Goal: Task Accomplishment & Management: Manage account settings

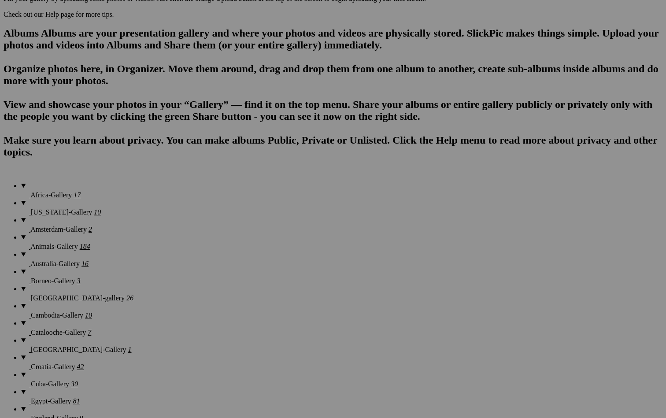
scroll to position [542, 0]
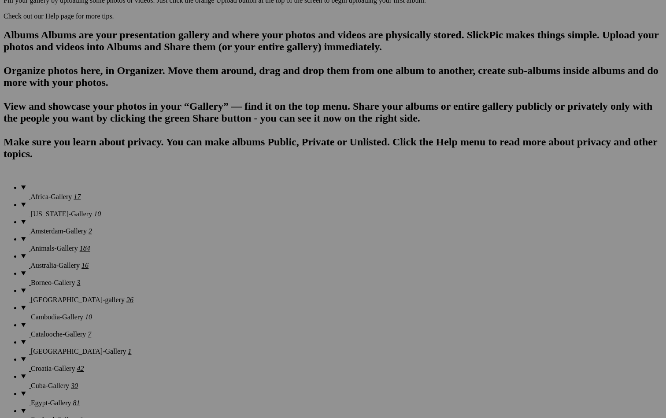
type input "[US_STATE]"
click at [254, 253] on span "Create" at bounding box center [245, 256] width 19 height 7
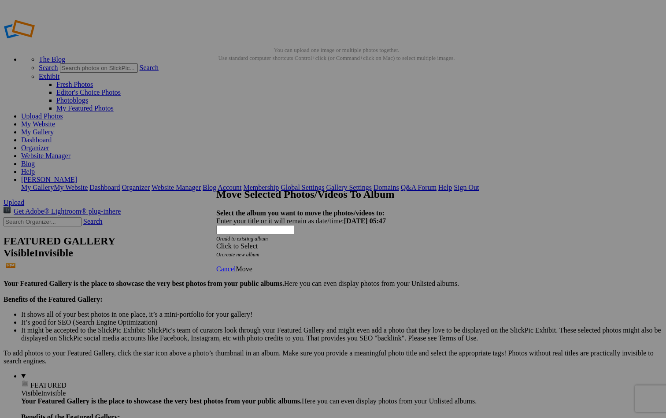
click at [344, 242] on div "Click to Select" at bounding box center [333, 246] width 234 height 8
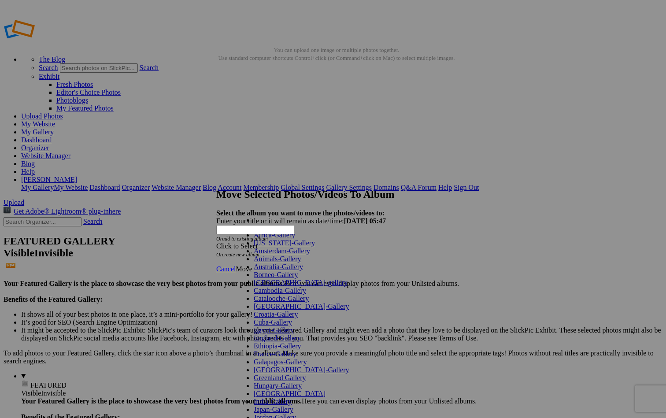
scroll to position [417, 0]
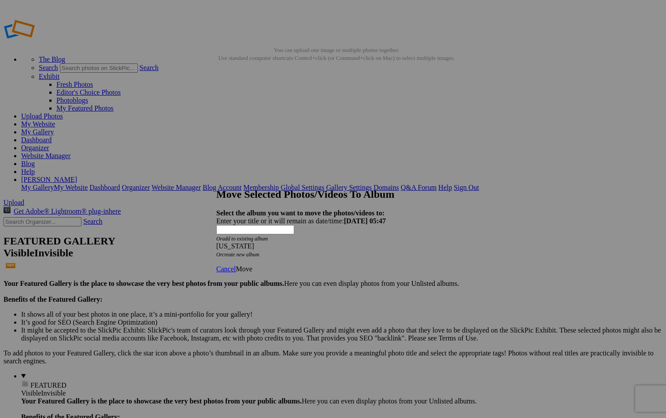
click at [252, 265] on span "Move" at bounding box center [244, 268] width 16 height 7
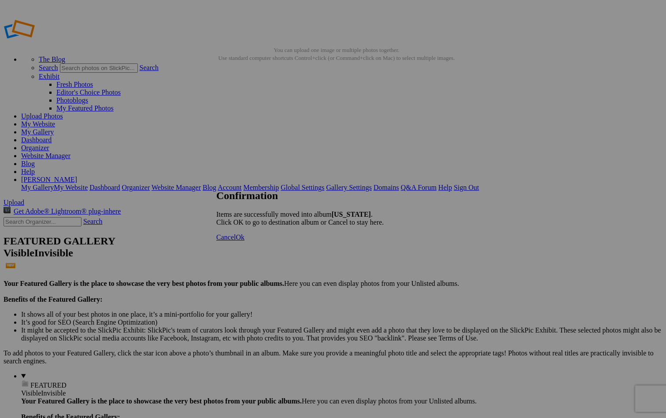
click at [236, 241] on span "Cancel" at bounding box center [225, 237] width 19 height 7
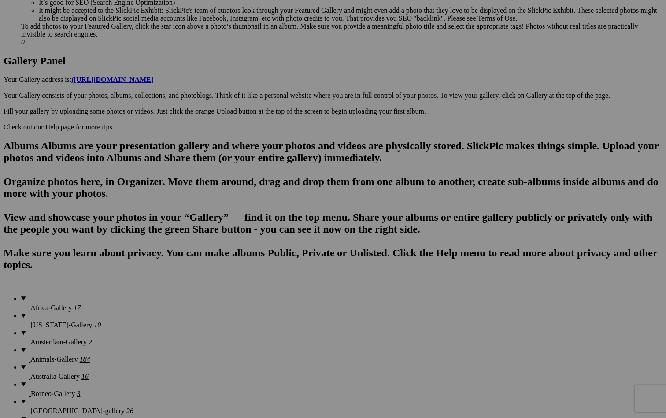
scroll to position [440, 0]
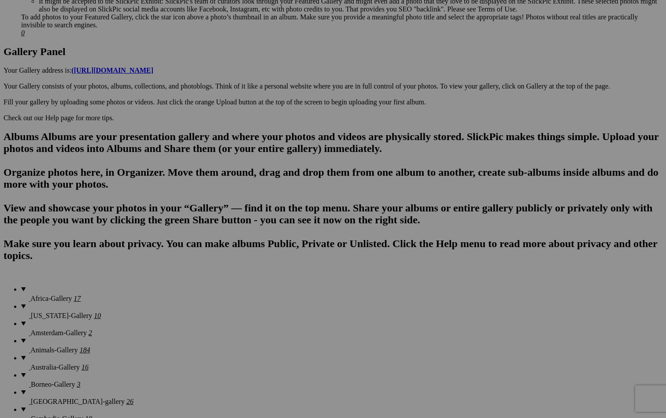
click at [253, 242] on span "Yes" at bounding box center [247, 242] width 10 height 7
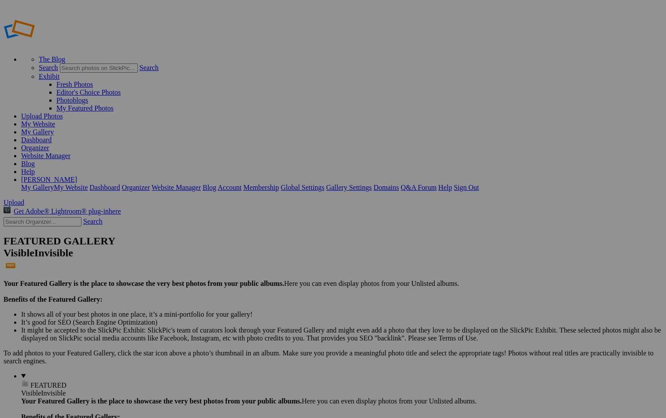
click at [282, 193] on div "Create New Album New album title: Put album inside: Africa-Gallery" at bounding box center [333, 220] width 234 height 54
click at [254, 221] on input "text" at bounding box center [264, 225] width 96 height 9
type input "[US_STATE]-Gallery"
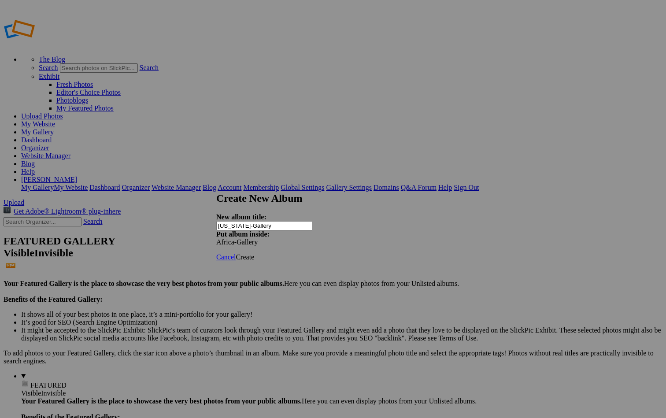
click at [254, 253] on span "Create" at bounding box center [245, 256] width 19 height 7
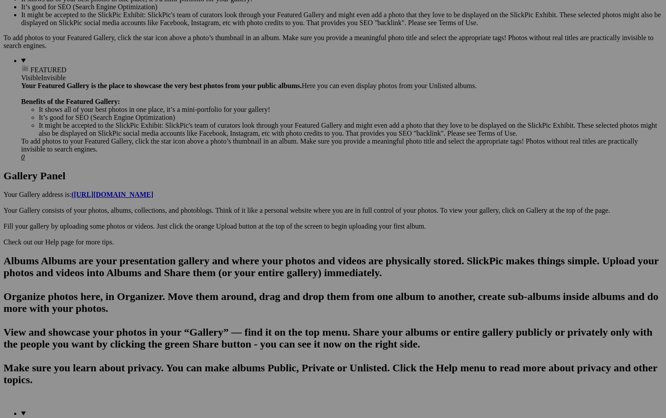
scroll to position [444, 0]
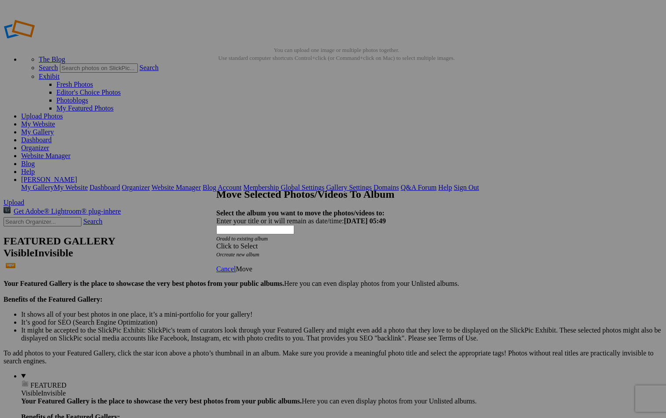
click at [338, 242] on div "Click to Select" at bounding box center [333, 246] width 234 height 8
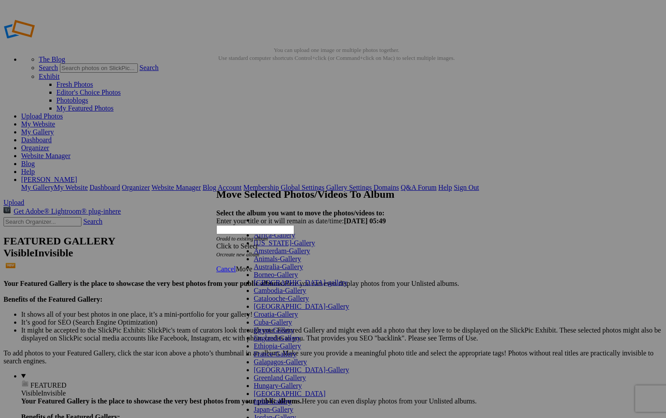
click at [236, 265] on span "Cancel" at bounding box center [225, 268] width 19 height 7
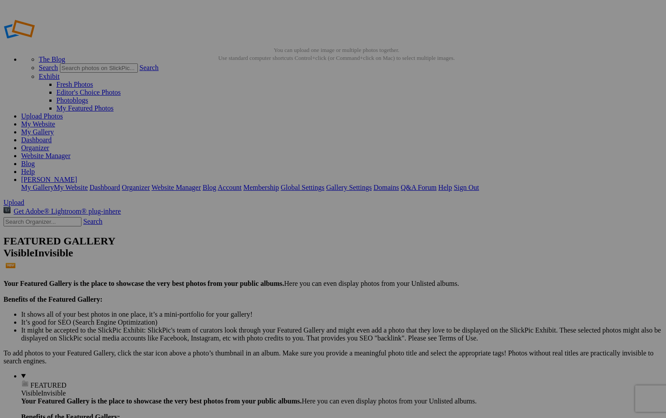
drag, startPoint x: 91, startPoint y: 105, endPoint x: 27, endPoint y: 124, distance: 67.1
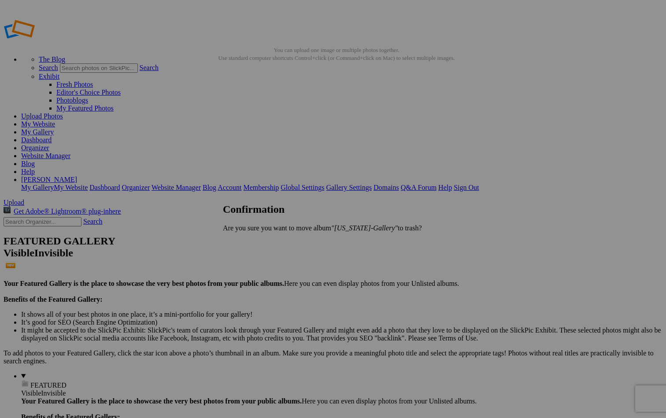
click at [253, 240] on span "Yes" at bounding box center [247, 242] width 10 height 7
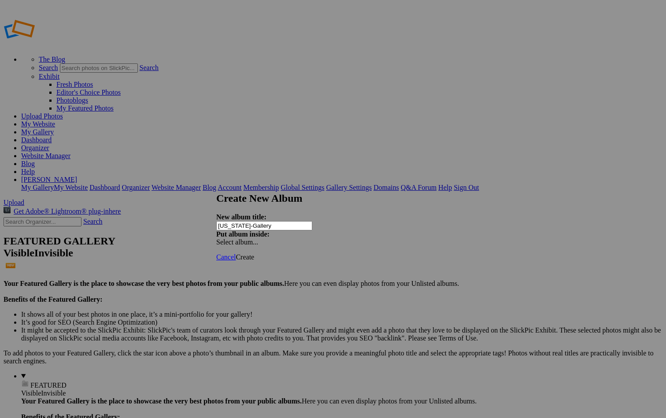
type input "[US_STATE]-Gallery"
click at [254, 253] on span "Create" at bounding box center [245, 256] width 19 height 7
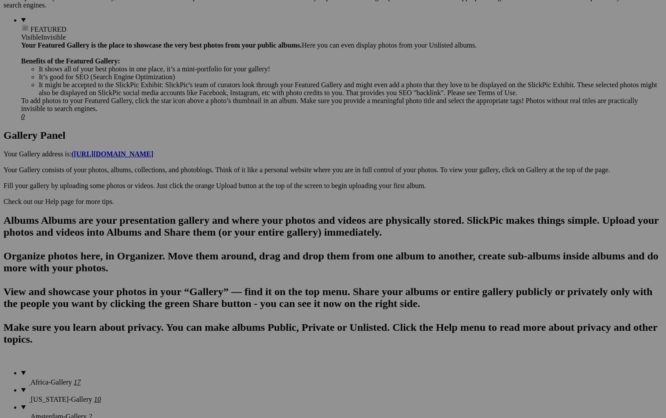
scroll to position [364, 0]
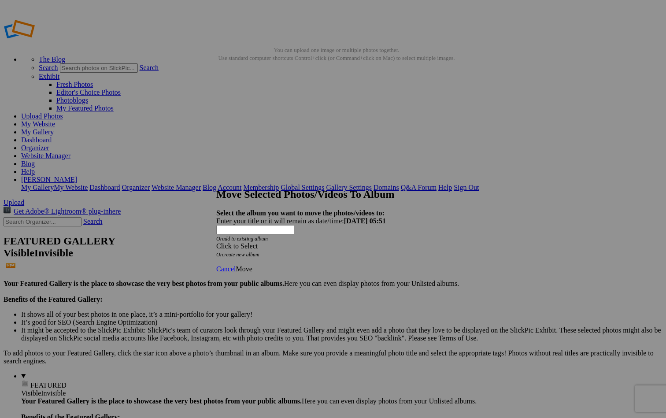
click at [353, 242] on div "Click to Select" at bounding box center [333, 246] width 234 height 8
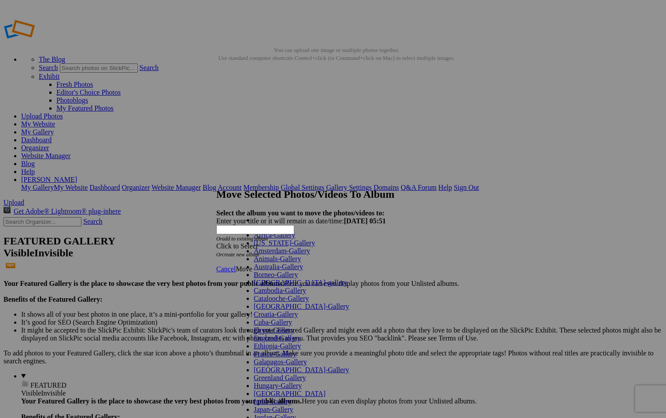
scroll to position [450, 0]
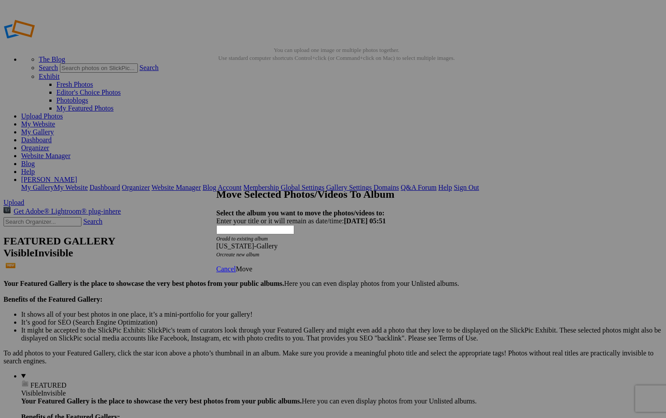
click at [252, 265] on link "Move" at bounding box center [244, 268] width 16 height 7
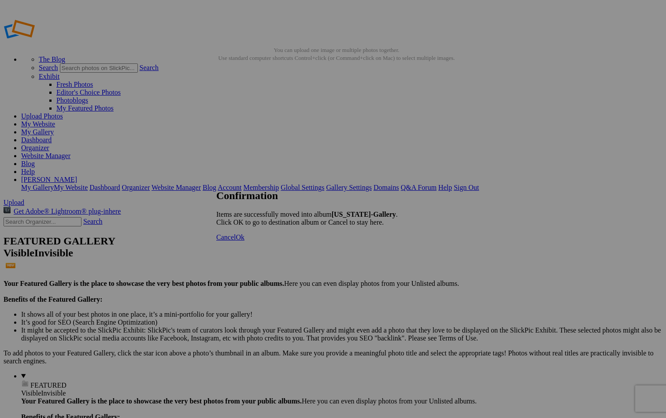
click at [236, 241] on span "Cancel" at bounding box center [225, 237] width 19 height 7
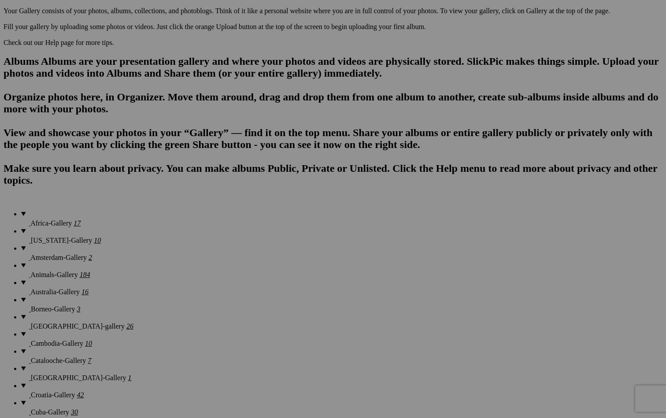
scroll to position [515, 0]
click at [253, 247] on span "Yes" at bounding box center [247, 250] width 10 height 7
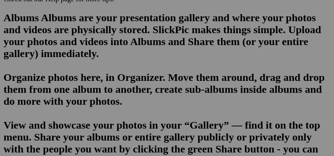
scroll to position [647, 0]
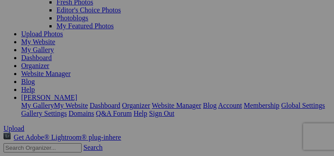
scroll to position [90, 0]
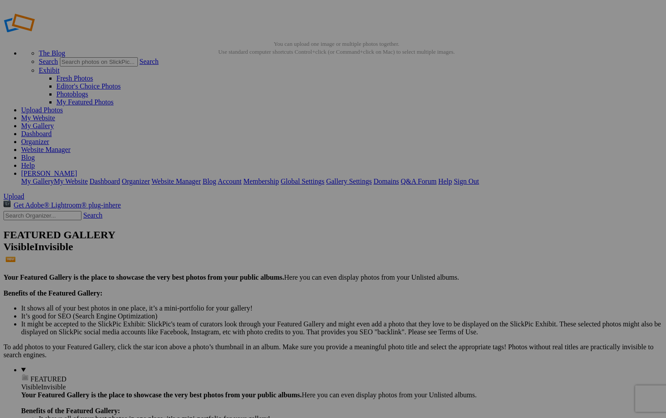
scroll to position [7, 0]
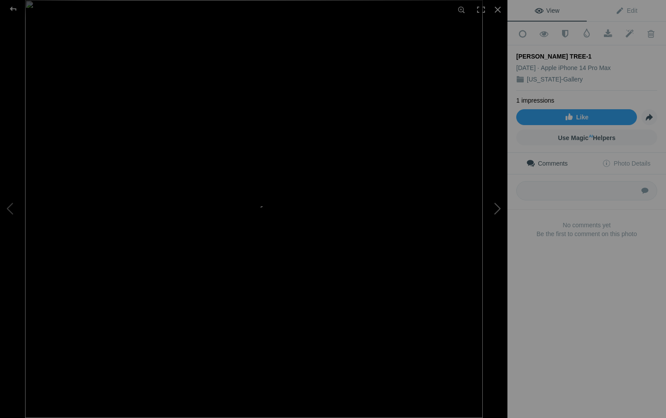
click at [498, 204] on button at bounding box center [475, 209] width 66 height 151
click at [9, 208] on button at bounding box center [33, 209] width 66 height 151
click at [496, 9] on div at bounding box center [497, 9] width 19 height 19
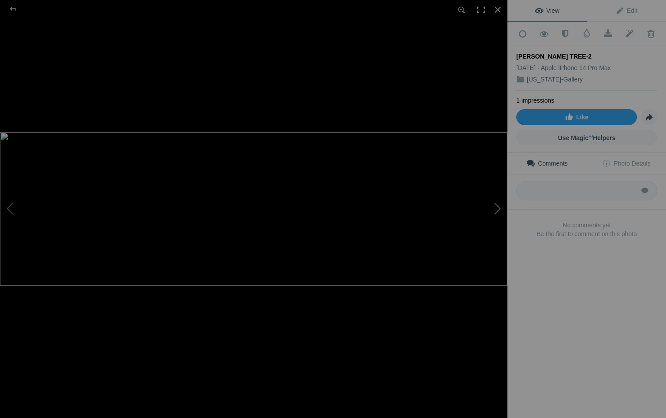
click at [497, 209] on button at bounding box center [475, 209] width 66 height 151
click at [13, 212] on button at bounding box center [33, 209] width 66 height 151
click at [496, 10] on div at bounding box center [497, 9] width 19 height 19
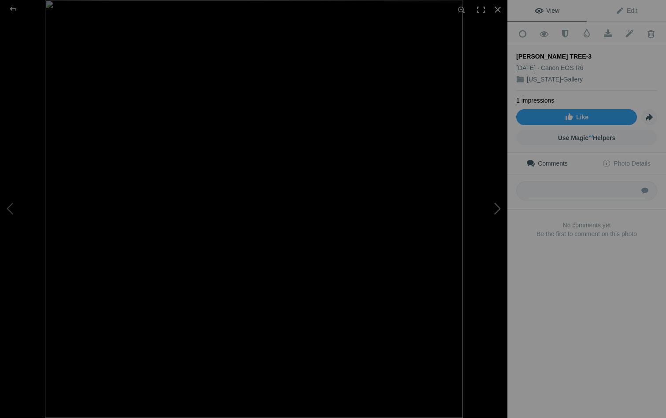
click at [498, 209] on button at bounding box center [475, 209] width 66 height 151
click at [498, 9] on div at bounding box center [497, 9] width 19 height 19
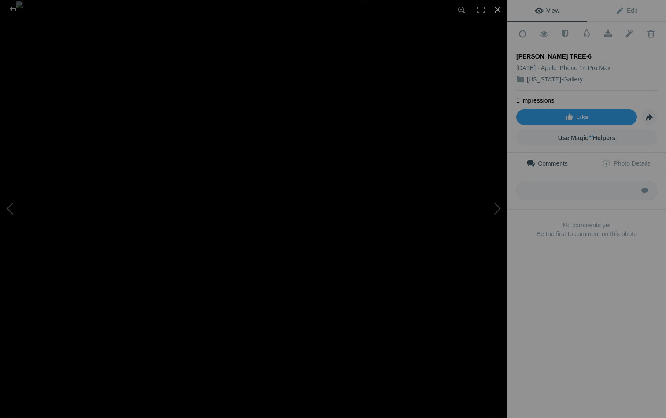
click at [498, 8] on div at bounding box center [497, 9] width 19 height 19
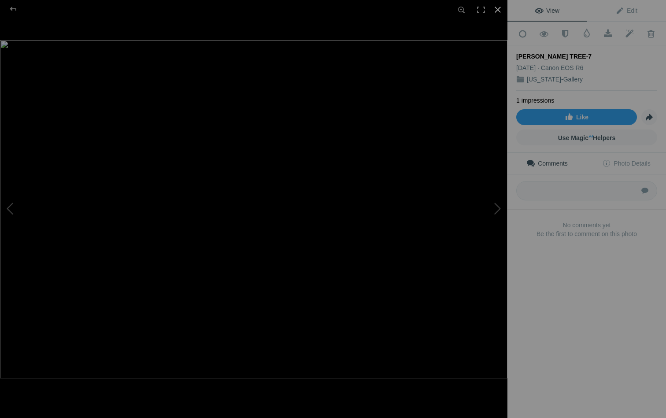
click at [498, 9] on div at bounding box center [497, 9] width 19 height 19
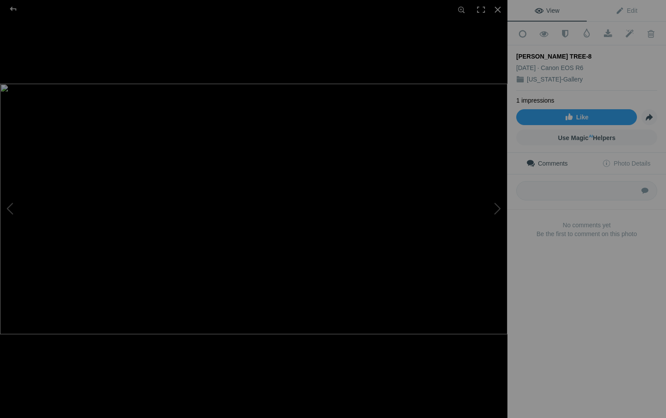
click at [374, 188] on img at bounding box center [254, 209] width 508 height 251
click at [374, 188] on img at bounding box center [120, 233] width 1071 height 529
click at [500, 8] on div at bounding box center [497, 9] width 19 height 19
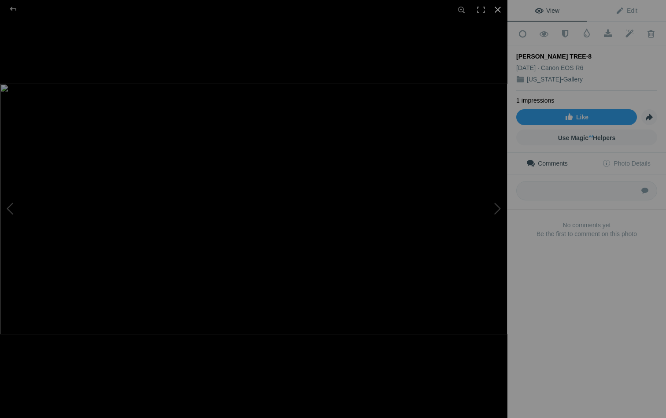
click at [499, 11] on div at bounding box center [497, 9] width 19 height 19
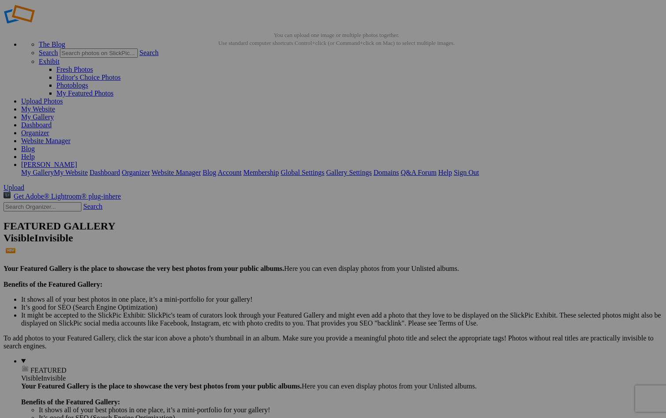
scroll to position [15, 0]
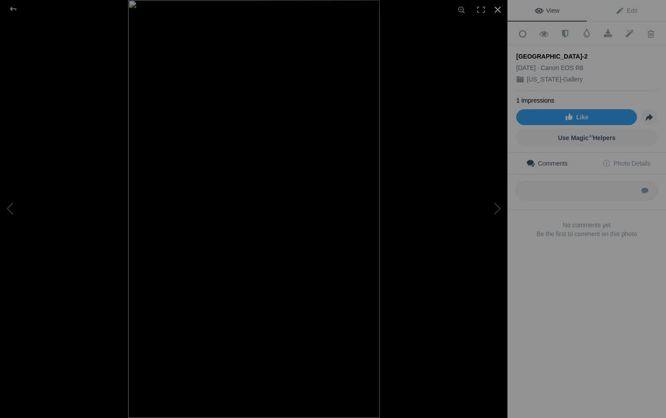
click at [501, 10] on div at bounding box center [497, 9] width 19 height 19
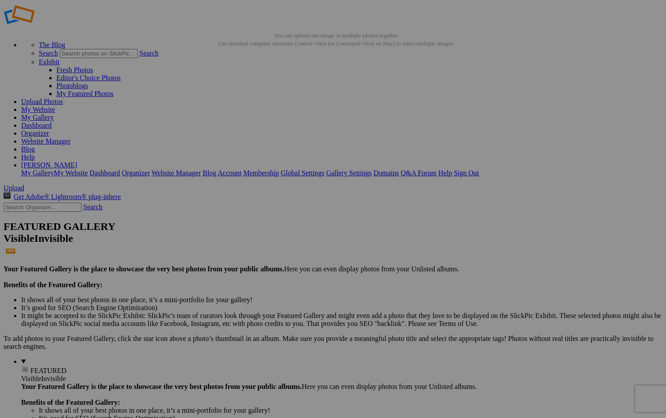
scroll to position [0, 0]
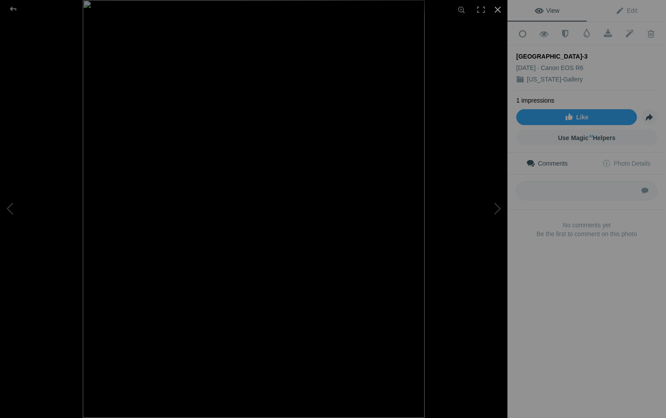
click at [496, 9] on div at bounding box center [497, 9] width 19 height 19
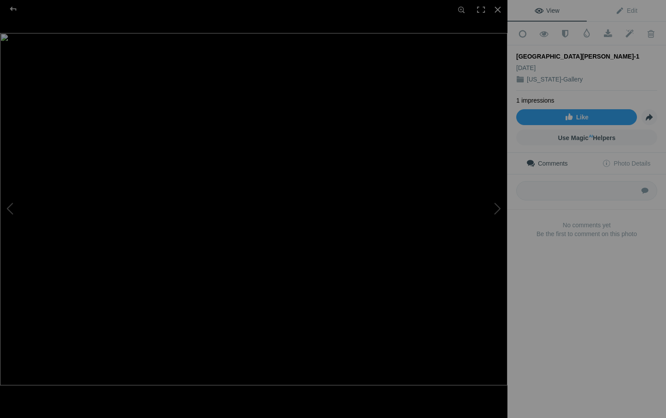
click at [435, 184] on img at bounding box center [254, 209] width 508 height 353
click at [435, 184] on img at bounding box center [57, 237] width 1059 height 735
click at [499, 11] on div at bounding box center [497, 9] width 19 height 19
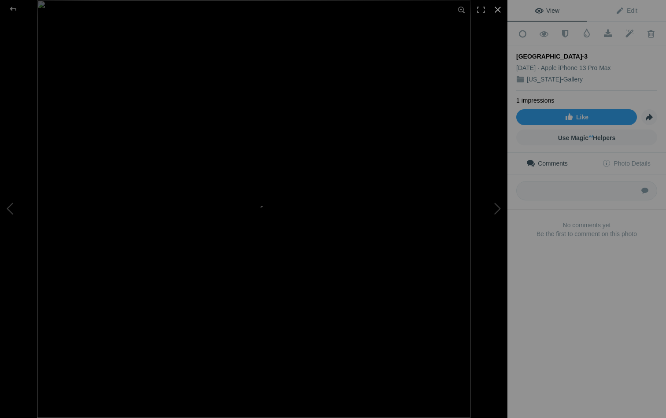
click at [499, 6] on div at bounding box center [497, 9] width 19 height 19
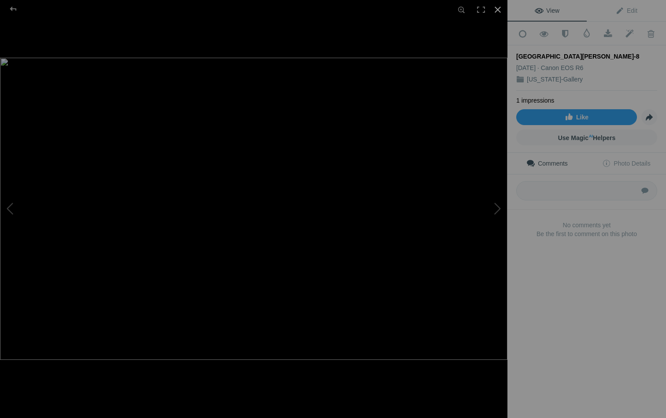
click at [497, 9] on div at bounding box center [497, 9] width 19 height 19
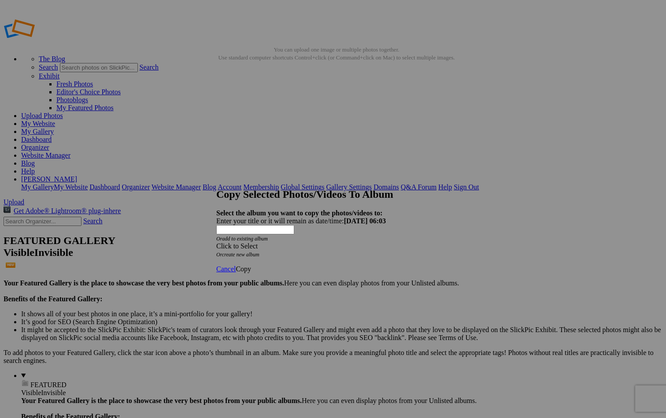
click at [353, 242] on div "Click to Select" at bounding box center [333, 246] width 234 height 8
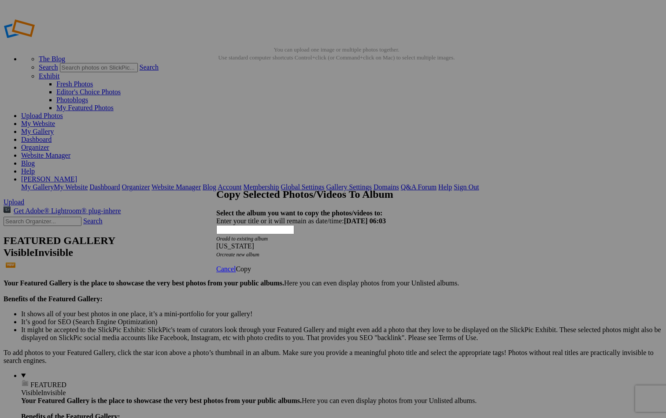
click at [251, 265] on link "Copy" at bounding box center [243, 268] width 15 height 7
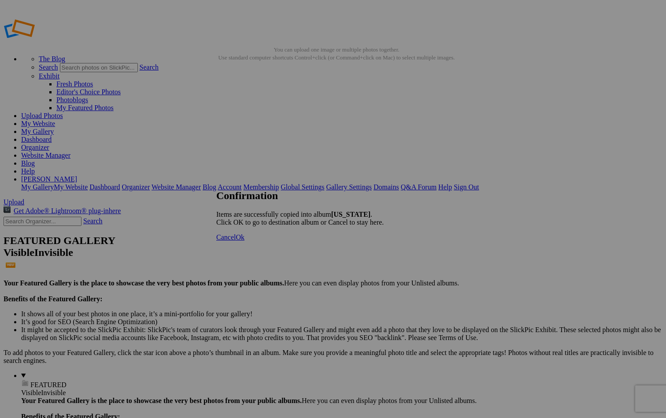
click at [236, 241] on span "Cancel" at bounding box center [225, 237] width 19 height 7
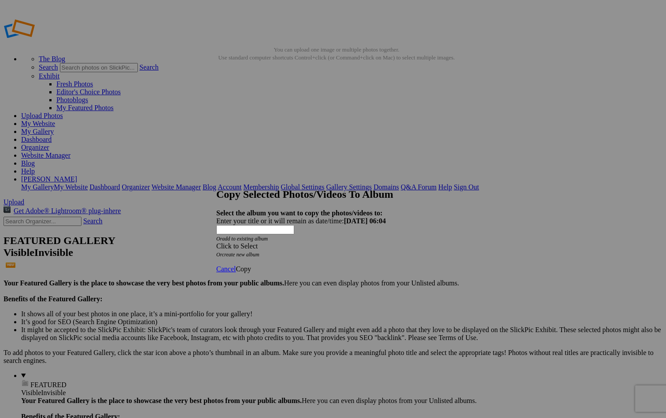
click at [376, 242] on div "Click to Select" at bounding box center [333, 246] width 234 height 8
click at [251, 265] on span "Copy" at bounding box center [243, 268] width 15 height 7
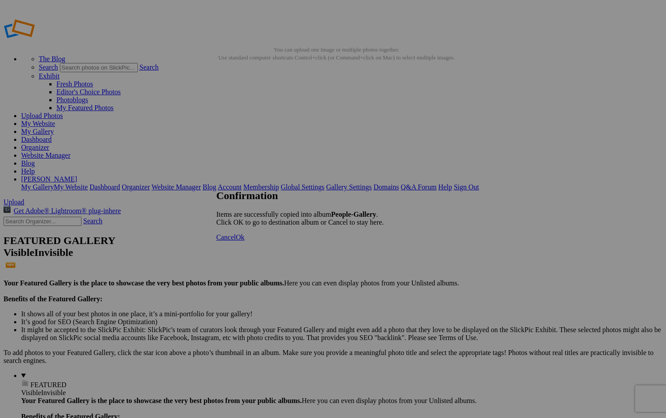
scroll to position [500, 0]
click at [236, 241] on span "Cancel" at bounding box center [225, 237] width 19 height 7
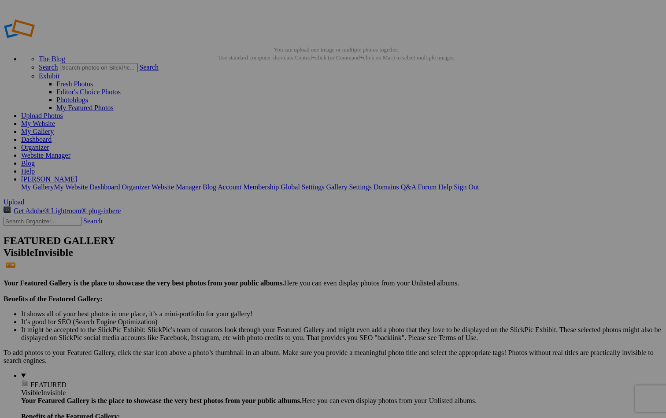
click at [275, 268] on span "Yes" at bounding box center [269, 266] width 10 height 7
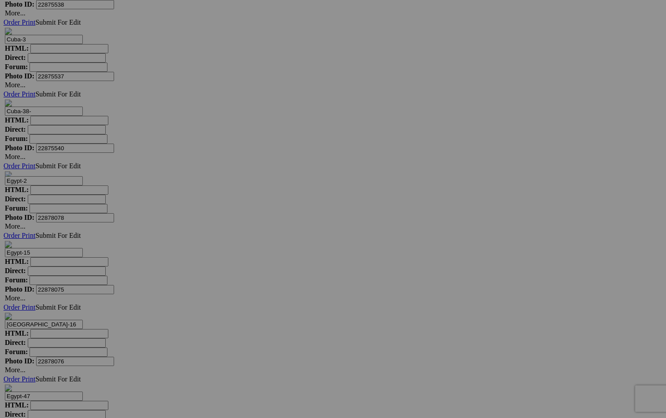
scroll to position [5089, 0]
click at [275, 265] on link "Yes" at bounding box center [269, 266] width 10 height 7
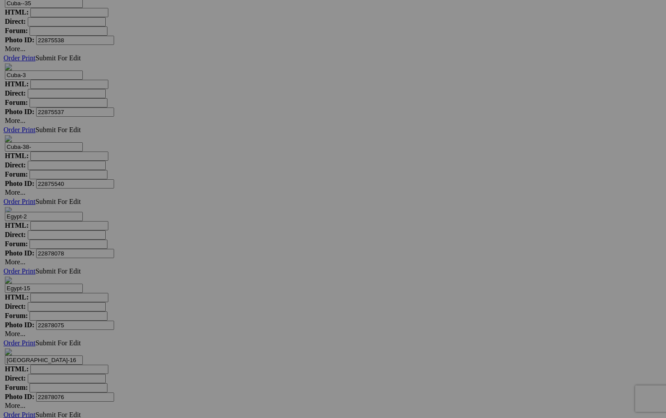
scroll to position [5037, 0]
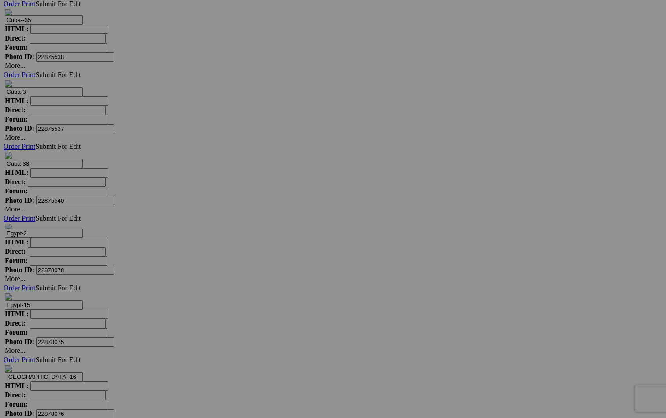
click at [275, 264] on span "Yes" at bounding box center [269, 266] width 10 height 7
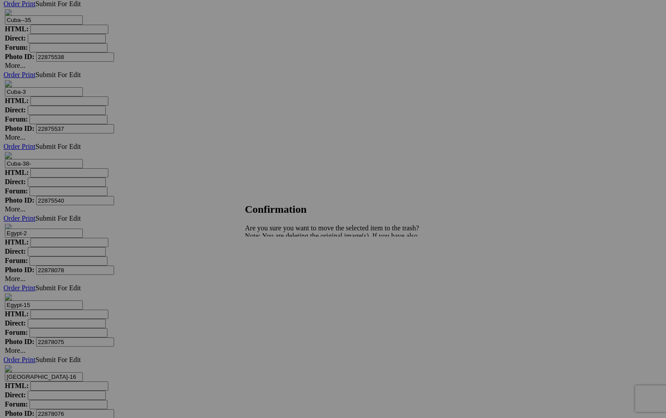
click at [275, 266] on span "Yes" at bounding box center [269, 266] width 10 height 7
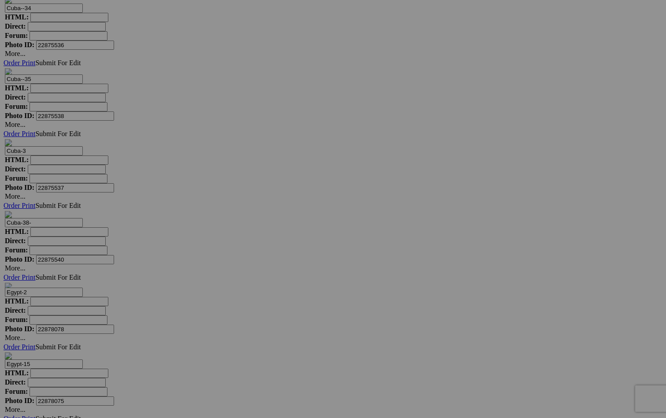
scroll to position [4977, 0]
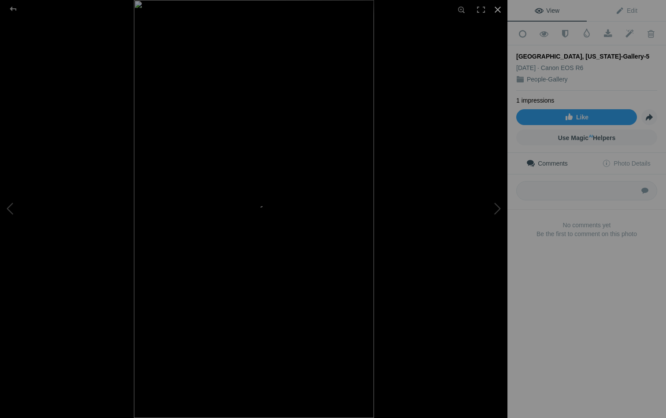
click at [501, 13] on div at bounding box center [497, 9] width 19 height 19
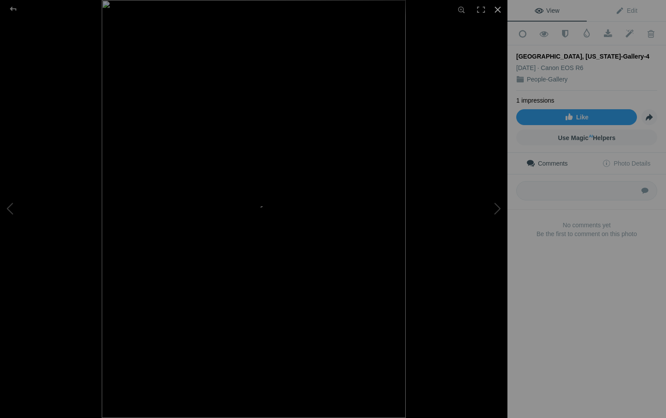
click at [497, 9] on div at bounding box center [497, 9] width 19 height 19
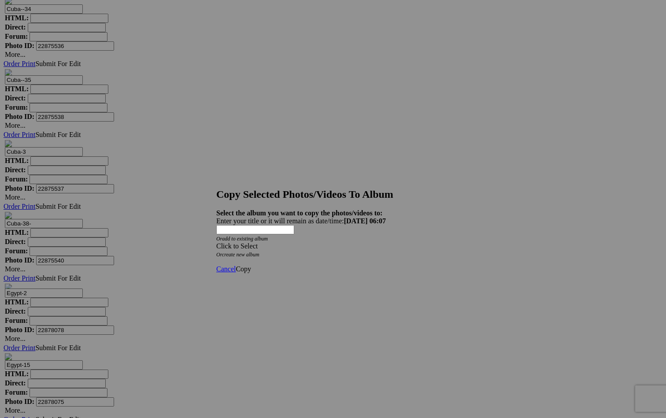
click at [323, 242] on div "Click to Select" at bounding box center [333, 246] width 234 height 8
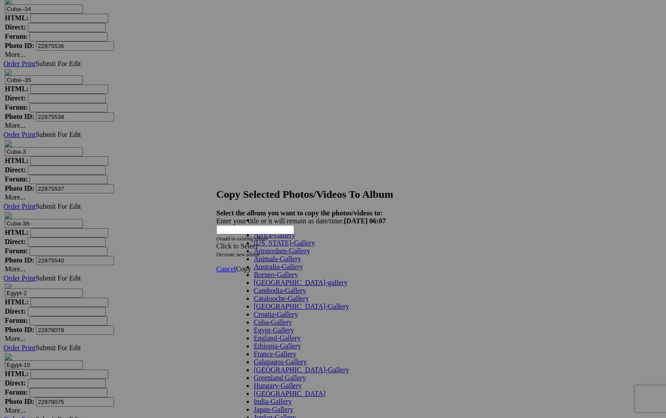
scroll to position [422, 0]
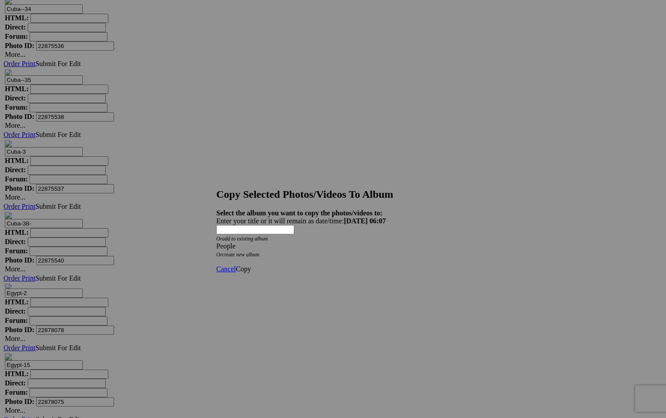
click at [251, 265] on span "Copy" at bounding box center [243, 268] width 15 height 7
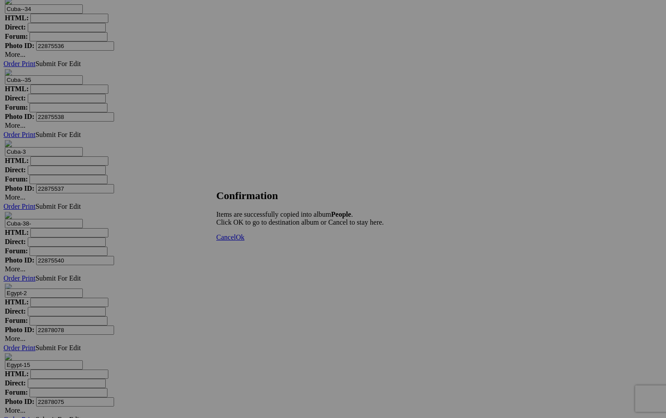
click at [236, 241] on span "Cancel" at bounding box center [225, 237] width 19 height 7
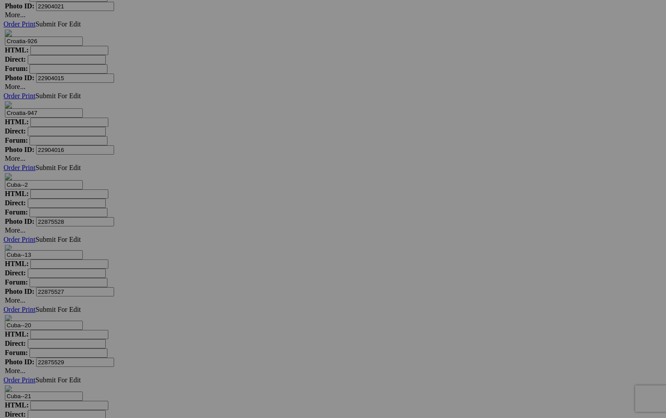
scroll to position [4156, 0]
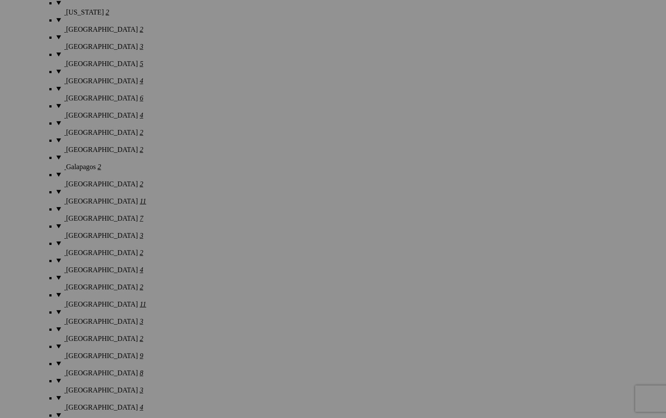
scroll to position [1482, 0]
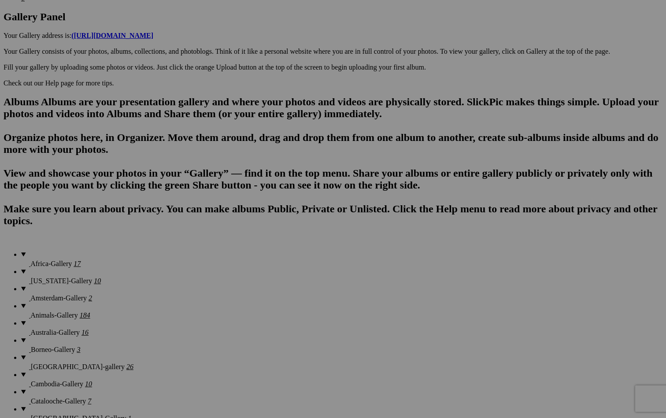
scroll to position [476, 0]
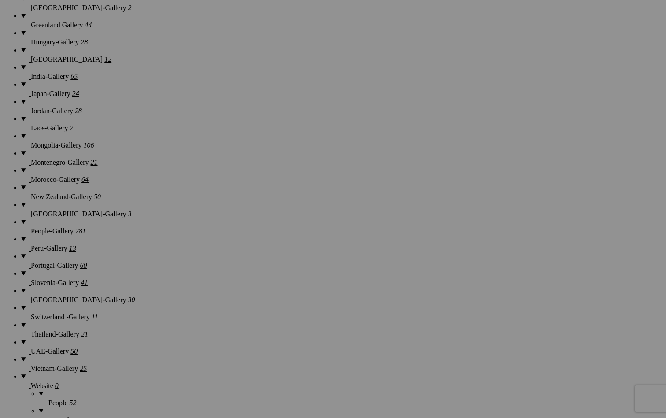
scroll to position [1022, 0]
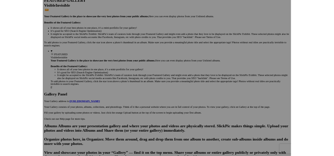
scroll to position [240, 0]
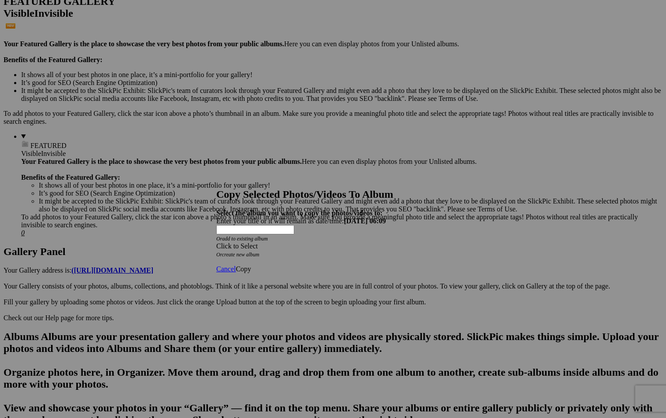
click at [297, 242] on div "Click to Select" at bounding box center [333, 246] width 234 height 8
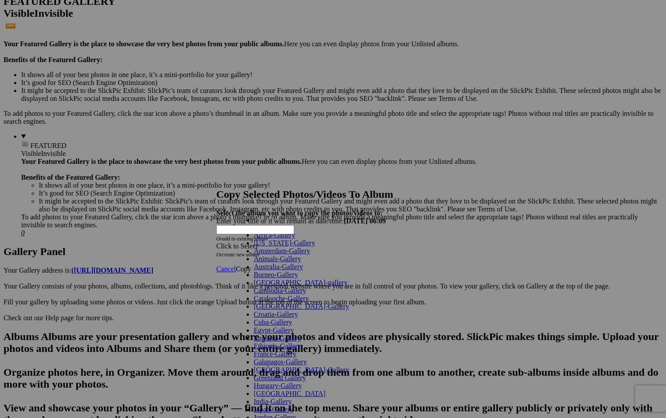
click at [296, 263] on link "Animals-Gallery" at bounding box center [278, 258] width 48 height 7
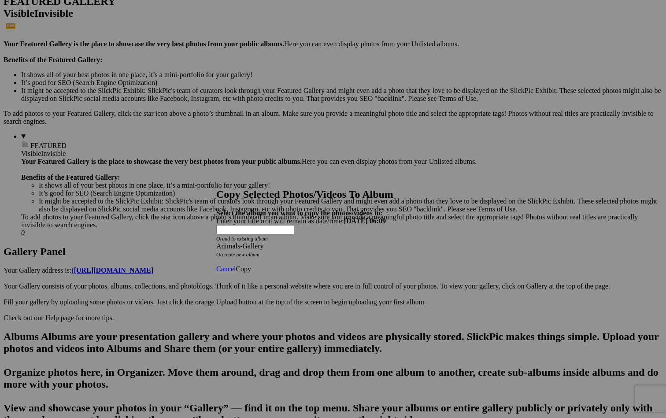
click at [251, 265] on span "Copy" at bounding box center [243, 268] width 15 height 7
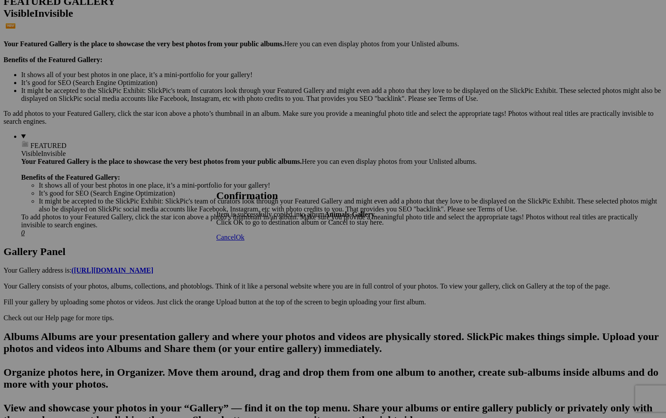
click at [236, 241] on span "Cancel" at bounding box center [225, 237] width 19 height 7
